Goal: Check status: Check status

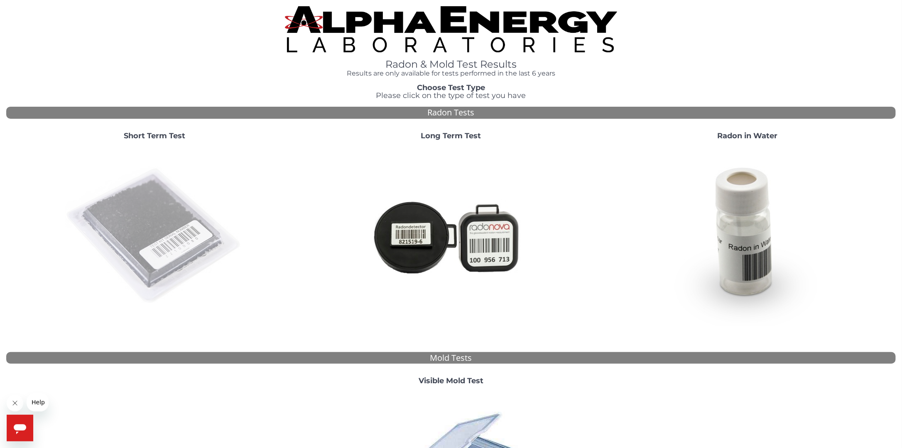
click at [161, 223] on img at bounding box center [154, 236] width 179 height 179
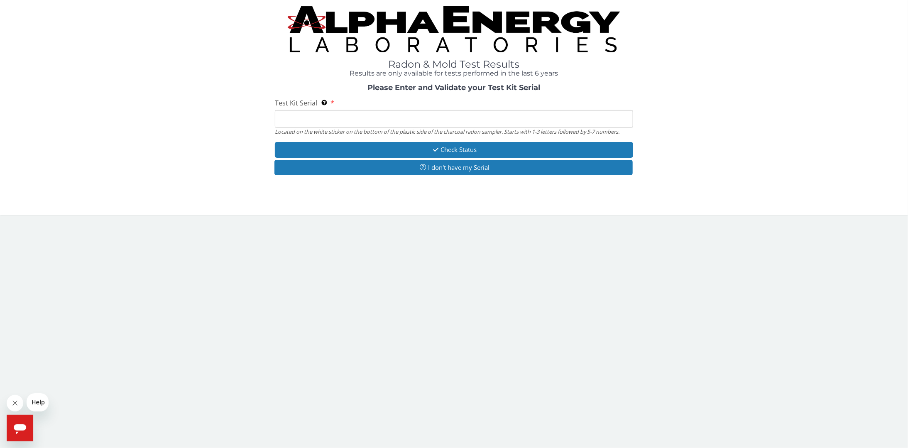
click at [314, 118] on input "Test Kit Serial Located on the white sticker on the bottom of the plastic side …" at bounding box center [454, 119] width 358 height 18
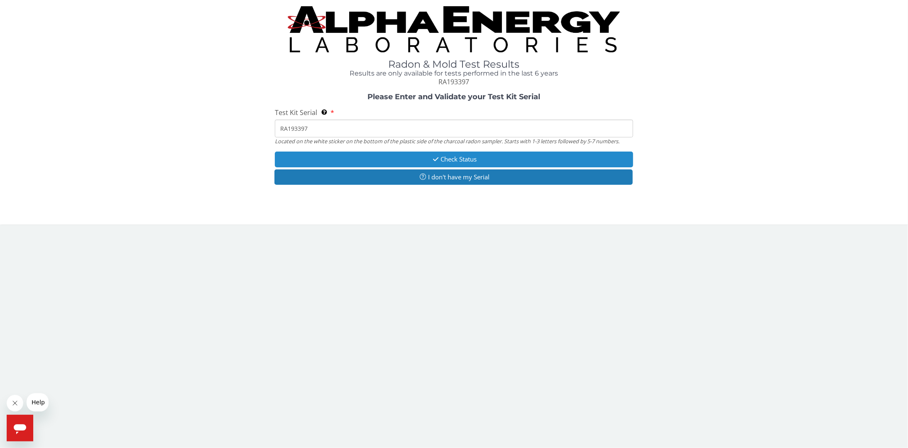
type input "RA193397"
click at [469, 156] on button "Check Status" at bounding box center [454, 159] width 358 height 15
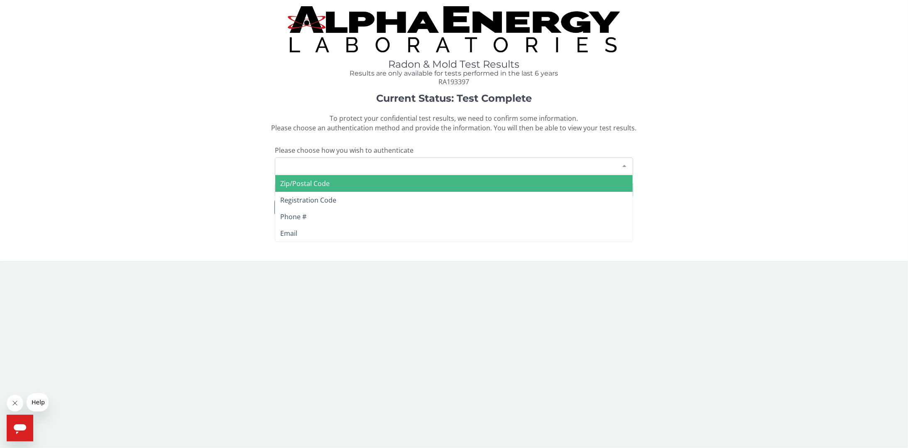
click at [624, 164] on div at bounding box center [624, 166] width 17 height 16
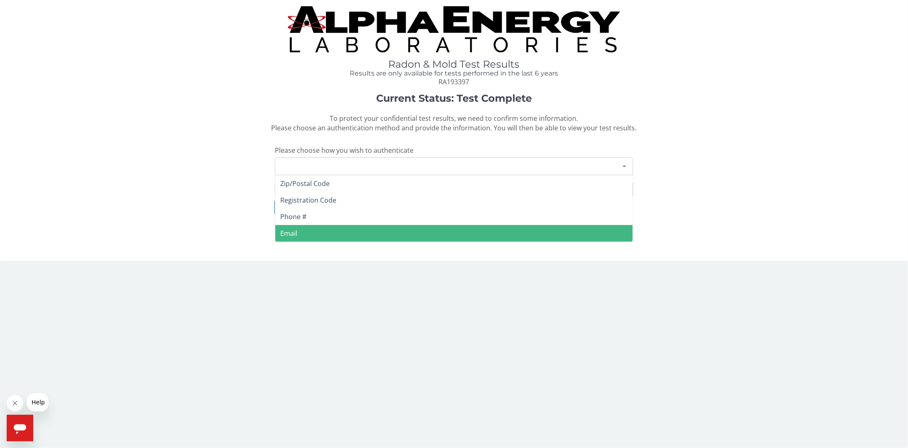
click at [323, 236] on span "Email" at bounding box center [454, 233] width 358 height 17
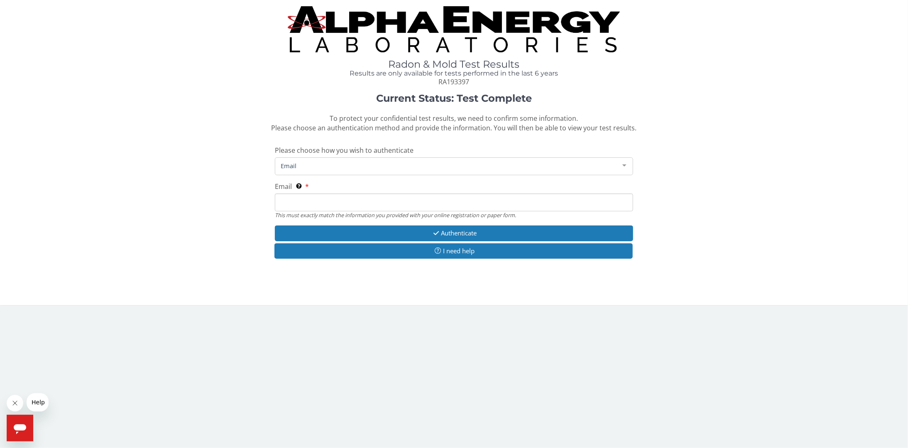
click at [312, 202] on input "Email This must exactly match the information you provided with your online reg…" at bounding box center [454, 203] width 358 height 18
type input "[EMAIL_ADDRESS][DOMAIN_NAME]"
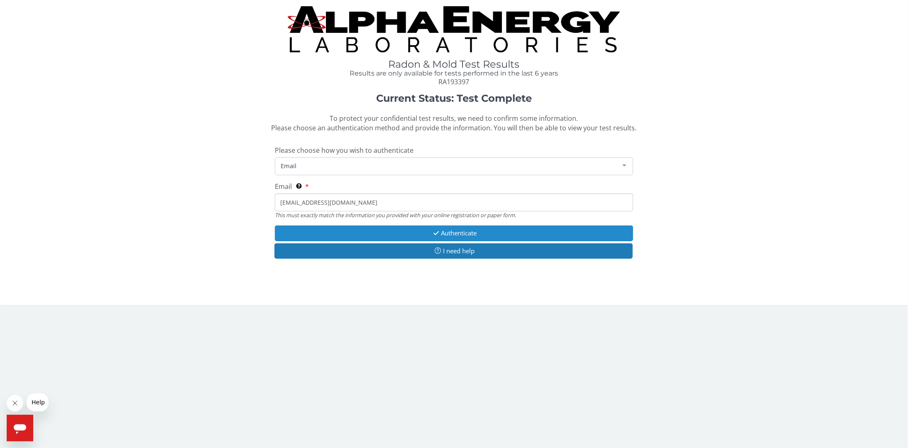
click at [449, 233] on button "Authenticate" at bounding box center [454, 233] width 358 height 15
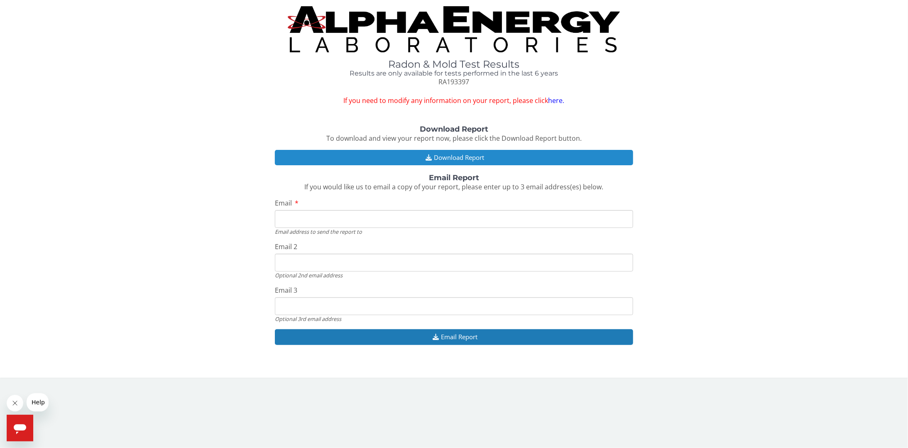
click at [449, 158] on button "Download Report" at bounding box center [454, 157] width 358 height 15
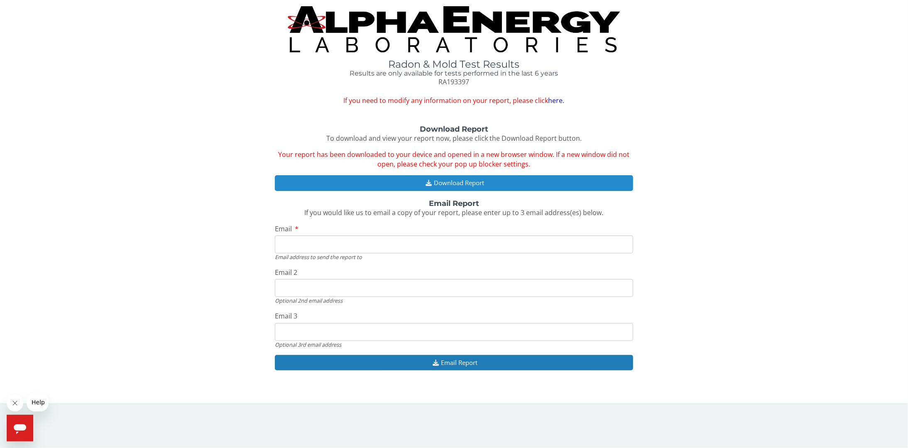
click at [455, 185] on button "Download Report" at bounding box center [454, 182] width 358 height 15
